Goal: Information Seeking & Learning: Learn about a topic

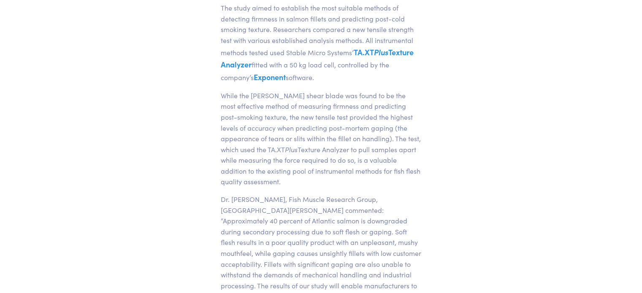
scroll to position [464, 0]
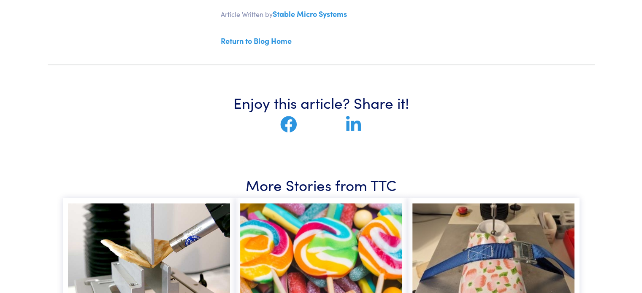
scroll to position [1055, 0]
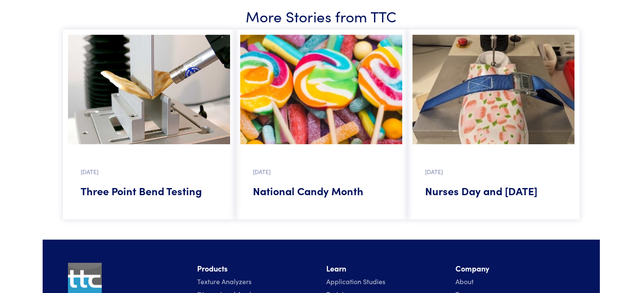
click at [187, 92] on img at bounding box center [149, 90] width 162 height 110
click at [150, 184] on h5 "Three Point Bend Testing" at bounding box center [149, 191] width 137 height 15
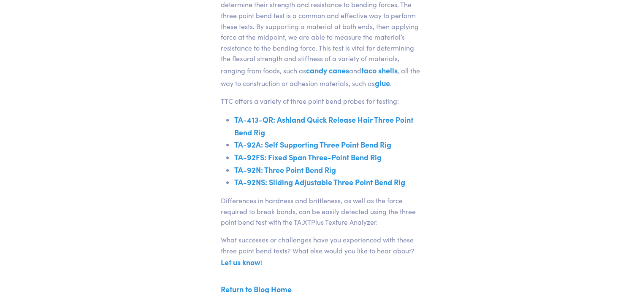
scroll to position [295, 0]
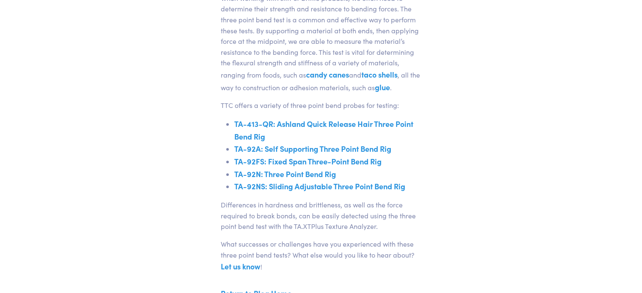
click at [305, 175] on link "TA-92N: Three Point Bend Rig" at bounding box center [285, 174] width 102 height 11
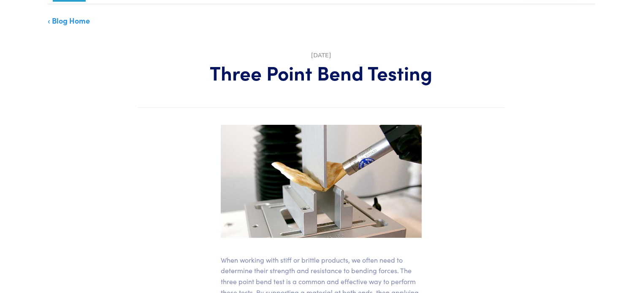
scroll to position [0, 0]
